Goal: Task Accomplishment & Management: Manage account settings

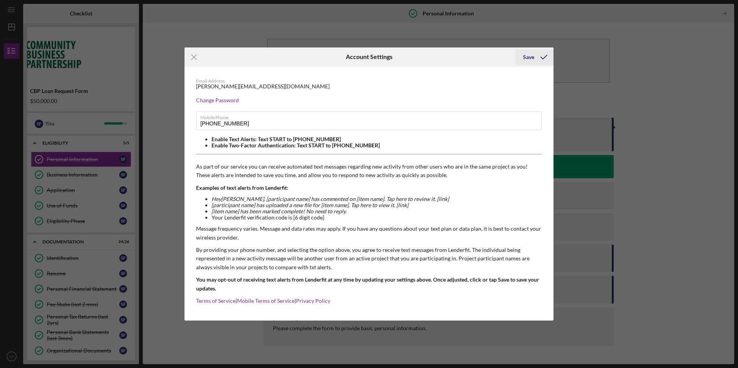
click at [534, 56] on div "Save" at bounding box center [528, 56] width 11 height 15
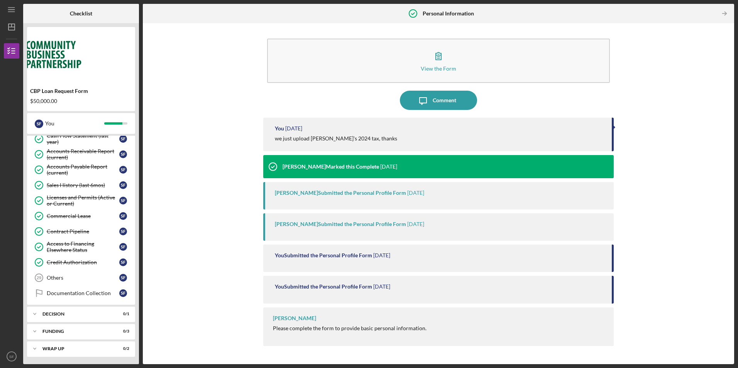
scroll to position [351, 0]
click at [89, 279] on div "Others" at bounding box center [83, 277] width 73 height 6
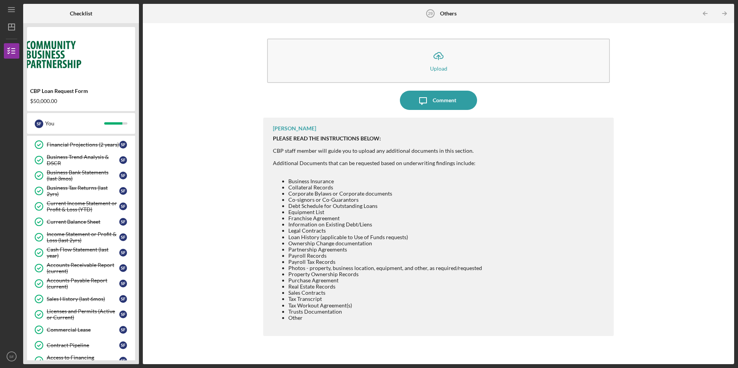
scroll to position [235, 0]
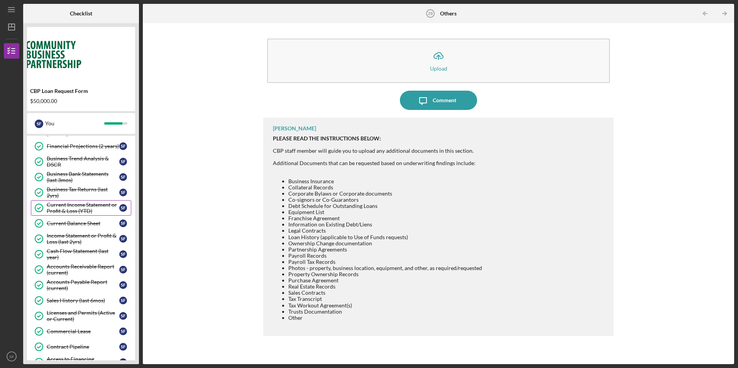
click at [81, 209] on div "Current Income Statement or Profit & Loss (YTD)" at bounding box center [83, 208] width 73 height 12
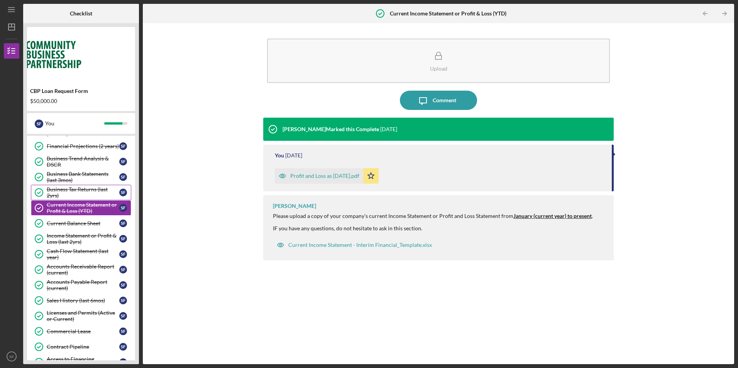
click at [80, 192] on div "Business Tax Returns (last 2yrs)" at bounding box center [83, 192] width 73 height 12
